Goal: Task Accomplishment & Management: Manage account settings

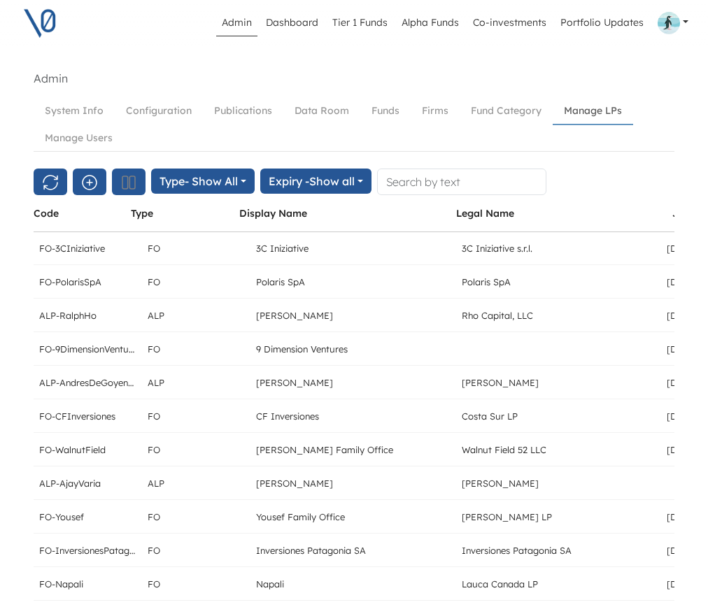
scroll to position [1052, 0]
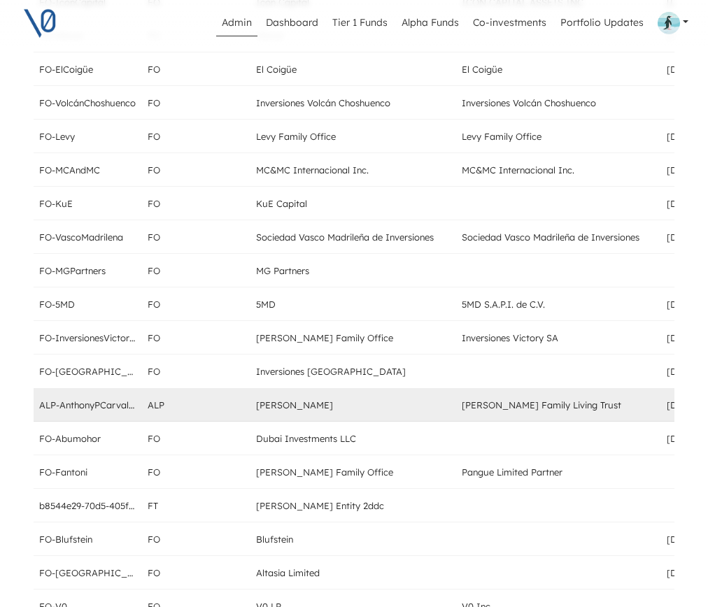
click at [440, 420] on div "ALP-AnthonyPCarvalho ALP [PERSON_NAME] [PERSON_NAME] Family Living Trust [DATE]…" at bounding box center [683, 405] width 1298 height 34
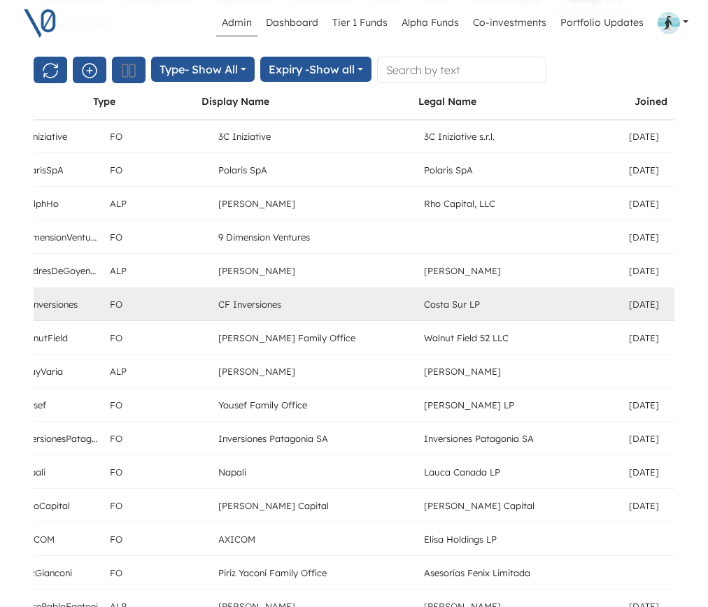
scroll to position [0, 41]
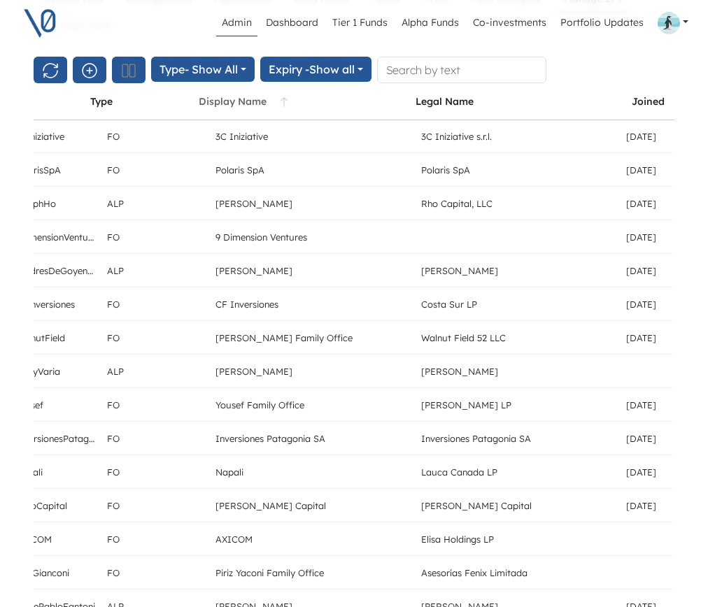
click at [220, 101] on div "Display Name" at bounding box center [233, 101] width 68 height 13
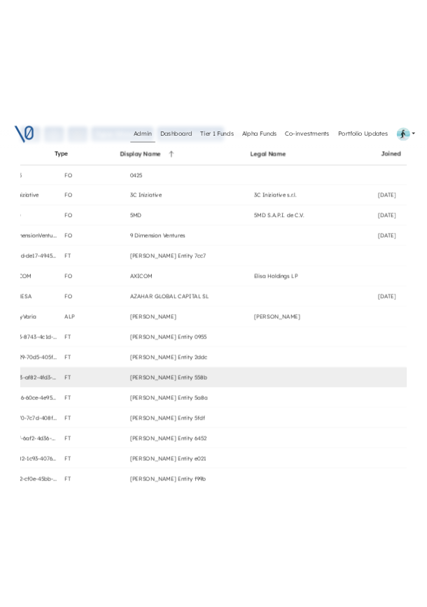
scroll to position [0, 0]
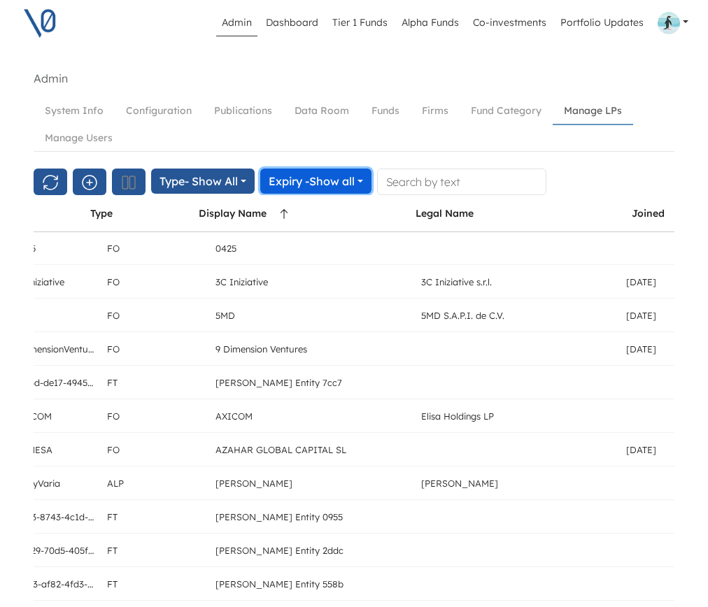
click at [301, 183] on span "Expiry -" at bounding box center [288, 181] width 41 height 14
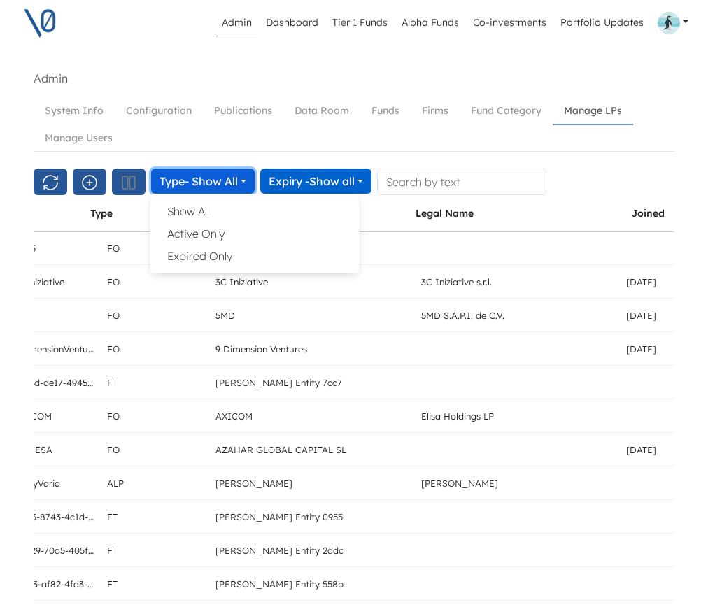
click at [230, 182] on button "Type - Show All" at bounding box center [202, 181] width 103 height 25
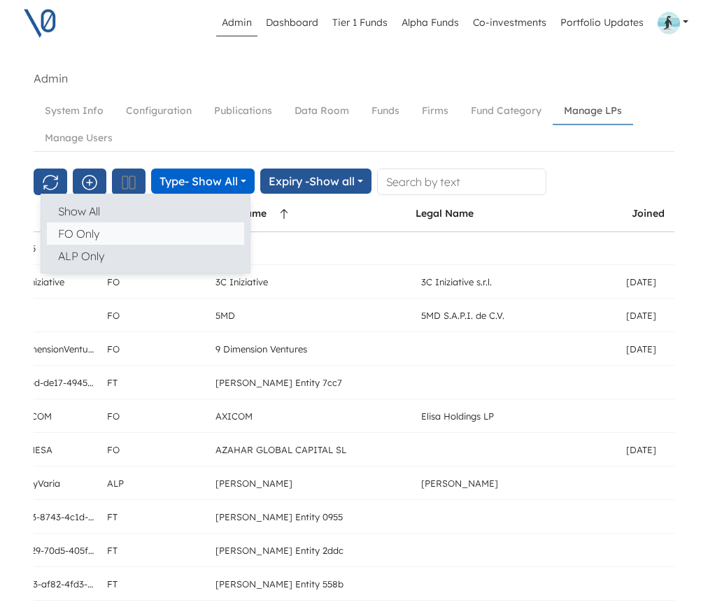
click at [211, 223] on button "FO Only" at bounding box center [145, 233] width 197 height 22
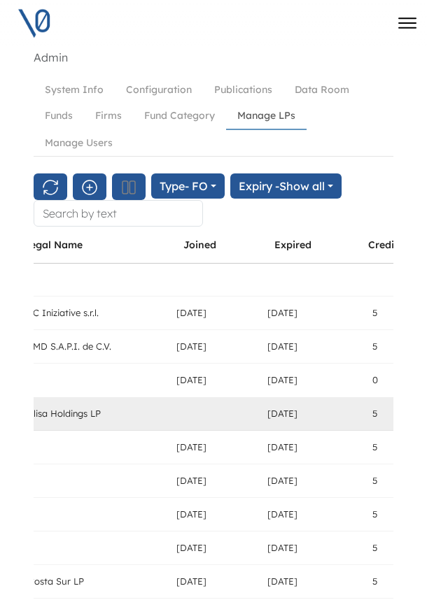
scroll to position [0, 302]
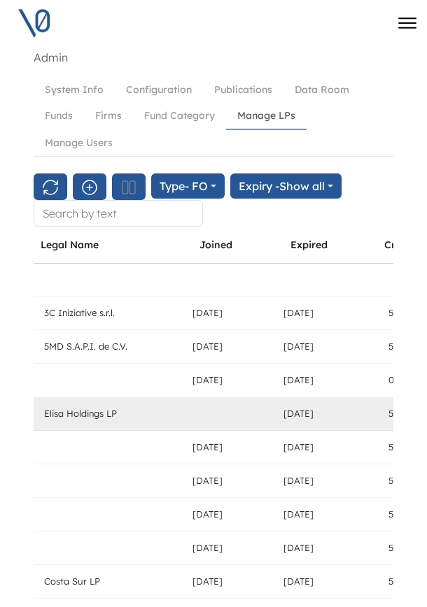
click at [226, 414] on div at bounding box center [232, 413] width 91 height 33
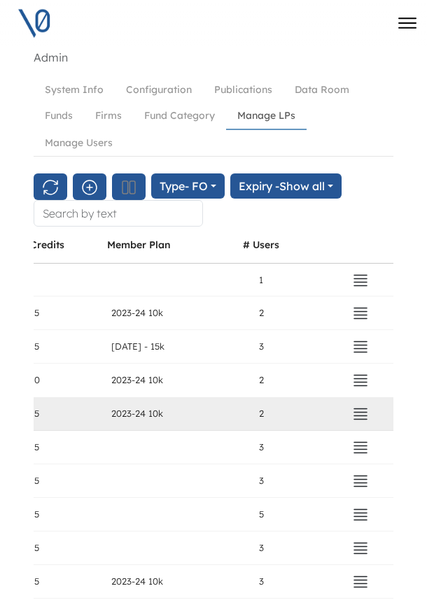
scroll to position [0, 684]
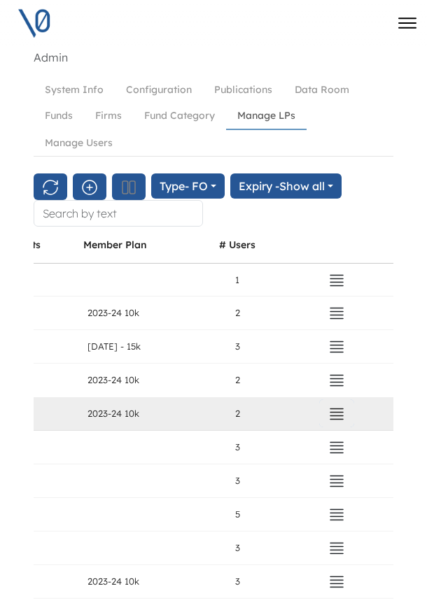
click at [337, 411] on icon "button" at bounding box center [336, 414] width 17 height 17
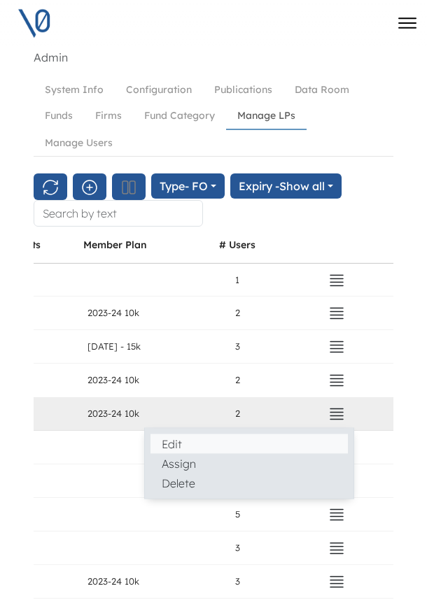
click at [235, 440] on button "Edit" at bounding box center [248, 443] width 197 height 20
select select "FO"
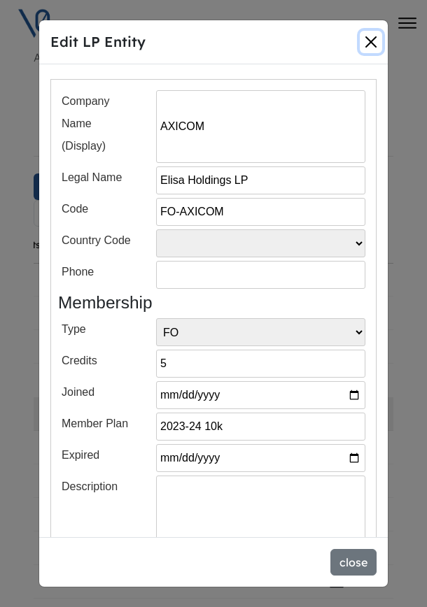
click at [372, 37] on button "Close" at bounding box center [370, 42] width 22 height 22
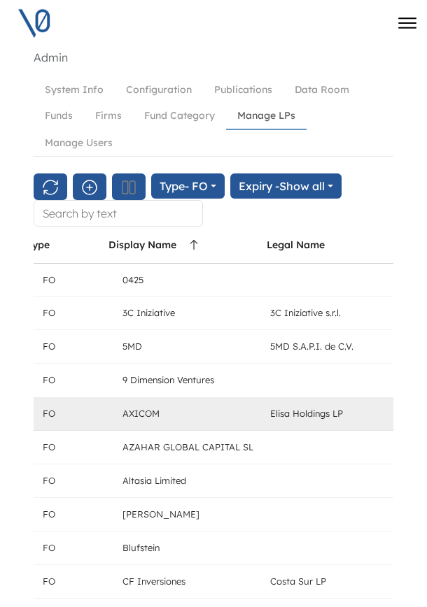
scroll to position [0, 0]
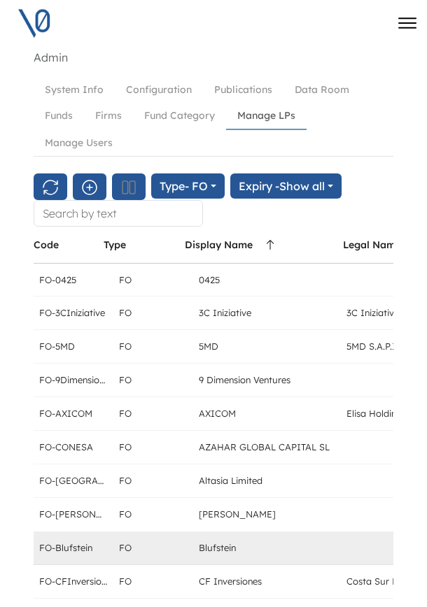
click at [213, 543] on div "Blufstein" at bounding box center [217, 547] width 37 height 14
copy div "Blufstein"
